Goal: Check status: Check status

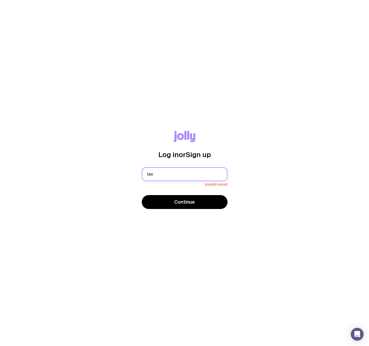
type input "[EMAIL_ADDRESS][DOMAIN_NAME]"
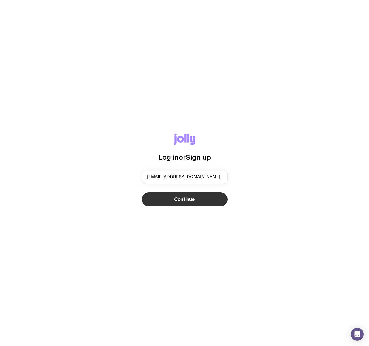
click at [199, 205] on button "Continue" at bounding box center [185, 199] width 86 height 14
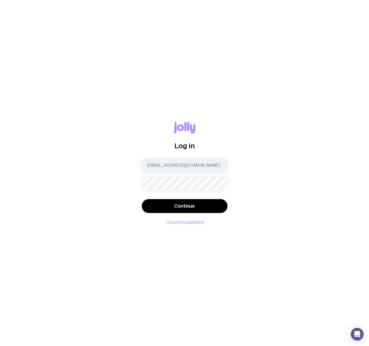
click at [185, 221] on button "I forgot my password" at bounding box center [184, 222] width 39 height 4
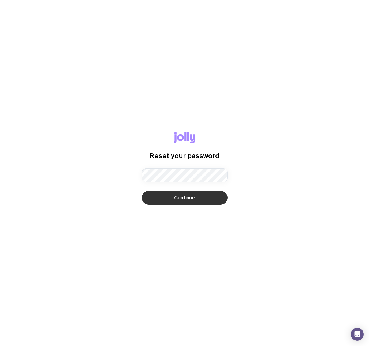
click at [184, 199] on span "Continue" at bounding box center [184, 198] width 21 height 6
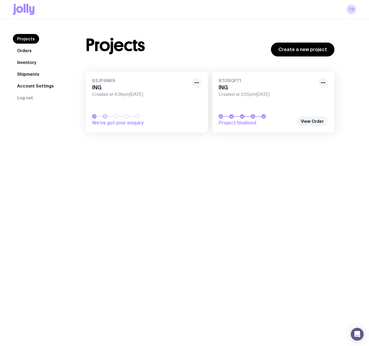
click at [159, 97] on span "Created at 4:36pm, Tue 3rd Jun 2025" at bounding box center [140, 94] width 96 height 5
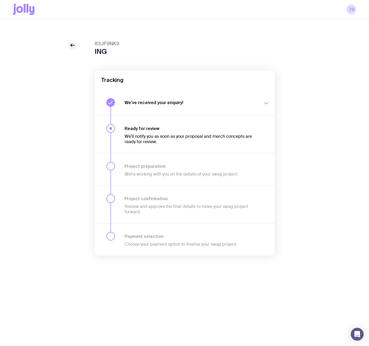
click at [69, 42] on icon at bounding box center [72, 45] width 6 height 6
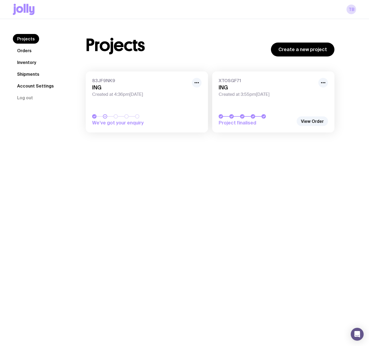
click at [24, 52] on link "Orders" at bounding box center [24, 51] width 23 height 10
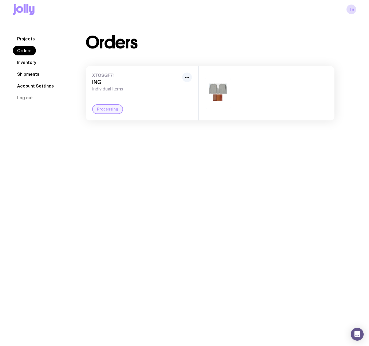
click at [108, 108] on div "Processing" at bounding box center [107, 109] width 31 height 10
click at [184, 76] on icon "button" at bounding box center [187, 77] width 6 height 6
click at [184, 75] on icon "button" at bounding box center [187, 77] width 6 height 6
click at [33, 72] on link "Shipments" at bounding box center [28, 74] width 31 height 10
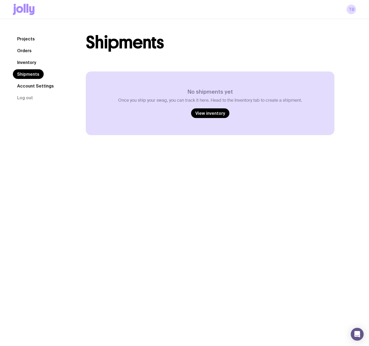
click at [35, 86] on link "Account Settings" at bounding box center [35, 86] width 45 height 10
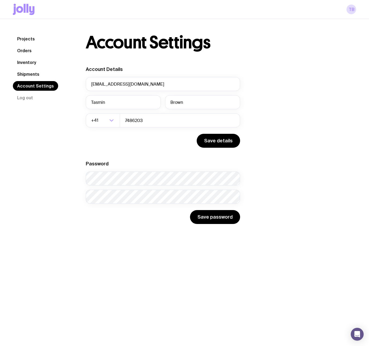
click at [25, 73] on link "Shipments" at bounding box center [28, 74] width 31 height 10
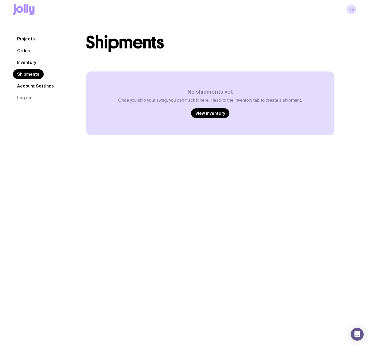
click at [24, 65] on link "Inventory" at bounding box center [27, 63] width 28 height 10
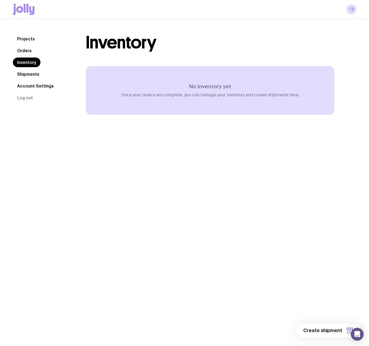
click at [26, 54] on link "Orders" at bounding box center [24, 51] width 23 height 10
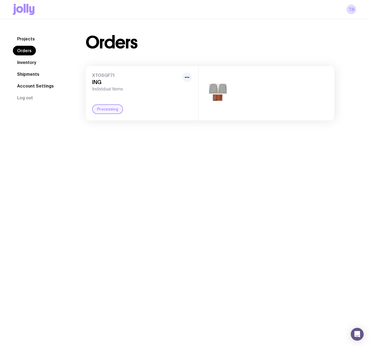
click at [27, 40] on link "Projects" at bounding box center [26, 39] width 26 height 10
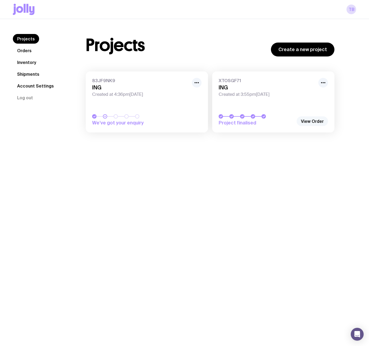
click at [313, 120] on link "View Order" at bounding box center [311, 121] width 31 height 10
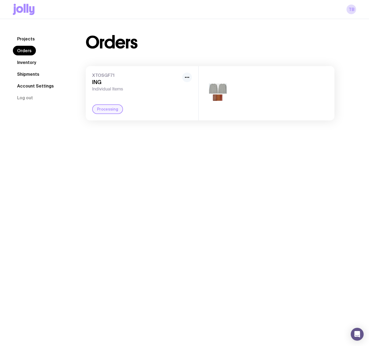
click at [187, 80] on icon "button" at bounding box center [187, 77] width 6 height 6
click at [118, 101] on div "XTOSGF71 ING Individual Items Rename Processing" at bounding box center [142, 93] width 112 height 54
click at [104, 107] on div "Processing" at bounding box center [107, 109] width 31 height 10
drag, startPoint x: 102, startPoint y: 110, endPoint x: 99, endPoint y: 98, distance: 12.3
click at [102, 109] on div "Processing" at bounding box center [107, 109] width 31 height 10
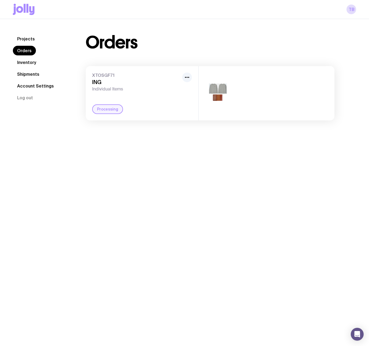
click at [98, 83] on h3 "ING" at bounding box center [136, 82] width 88 height 6
click at [222, 96] on img at bounding box center [218, 93] width 26 height 31
click at [214, 89] on img at bounding box center [218, 93] width 26 height 31
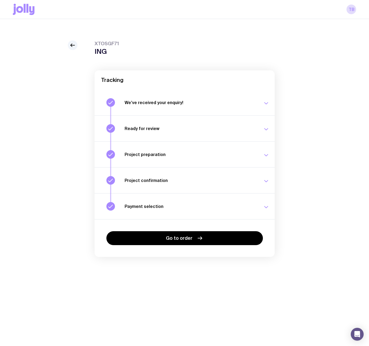
click at [266, 180] on icon "button" at bounding box center [266, 181] width 6 height 6
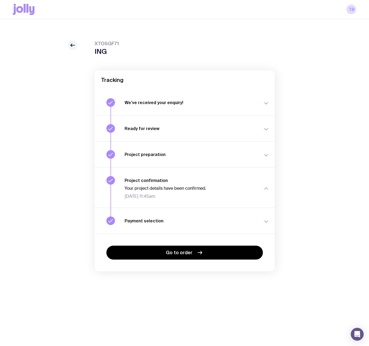
click at [262, 156] on div "Project preparation Your project details are ready for review. [DATE] 3:05pm" at bounding box center [196, 154] width 145 height 9
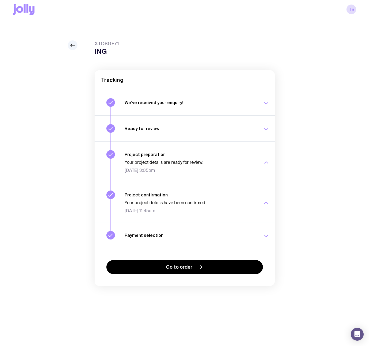
click at [251, 232] on div "Payment selection Choose your payment option to finalise your swag project. [DA…" at bounding box center [196, 235] width 145 height 9
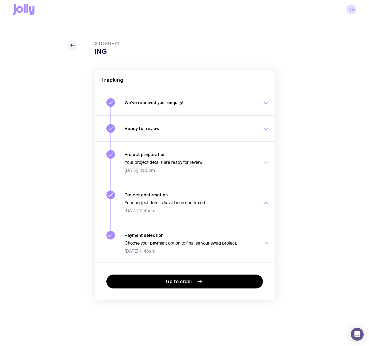
click at [162, 247] on div "Choose your payment option to finalise your swag project. Wed 10 Sep, 11:46am" at bounding box center [190, 247] width 132 height 13
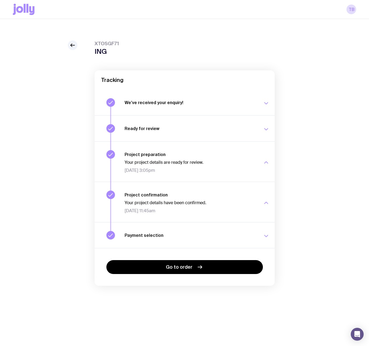
click at [162, 243] on button "Payment selection Choose your payment option to finalise your swag project. Wed…" at bounding box center [184, 235] width 180 height 26
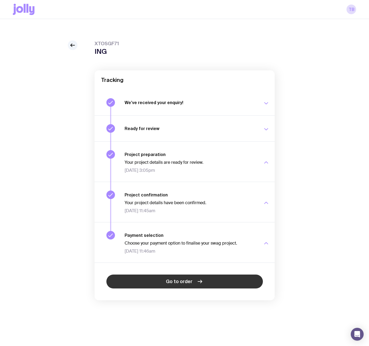
click at [164, 286] on link "Go to order" at bounding box center [184, 282] width 156 height 14
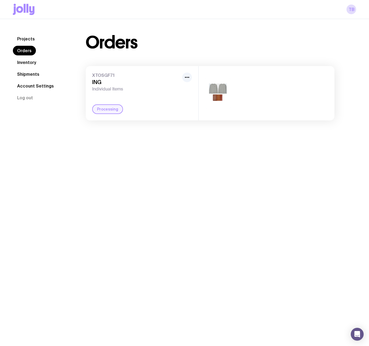
click at [110, 112] on div "Processing" at bounding box center [107, 109] width 31 height 10
click at [183, 79] on button "button" at bounding box center [187, 78] width 10 height 10
click at [118, 76] on span "XTOSGF71" at bounding box center [136, 75] width 88 height 5
drag, startPoint x: 96, startPoint y: 82, endPoint x: 85, endPoint y: 80, distance: 11.2
click at [85, 80] on div "Orders XTOSGF71 ING Individual Items Rename Processing" at bounding box center [210, 77] width 274 height 86
